Goal: Navigation & Orientation: Find specific page/section

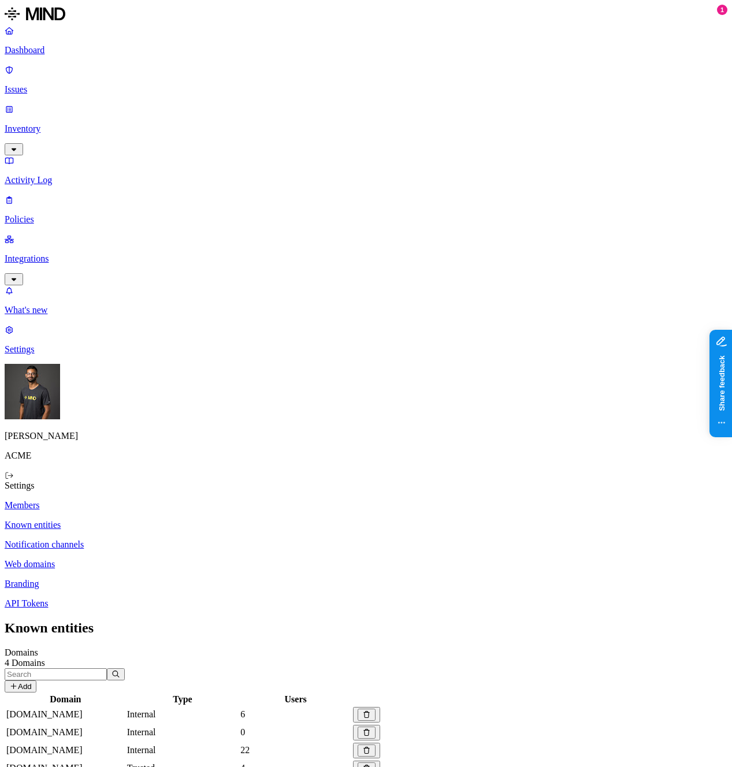
click at [218, 540] on p "Notification channels" at bounding box center [366, 545] width 723 height 10
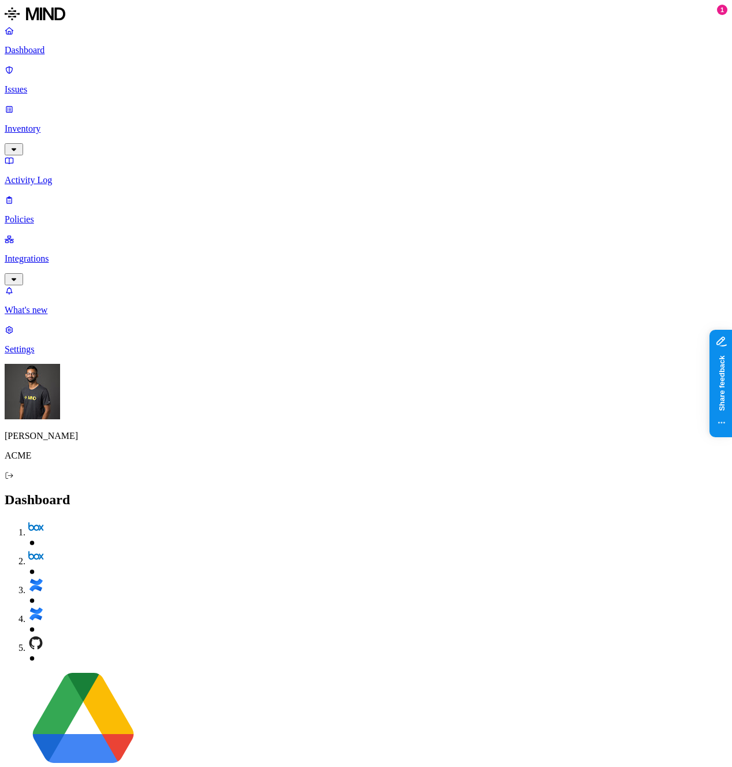
click at [60, 355] on p "Settings" at bounding box center [366, 349] width 723 height 10
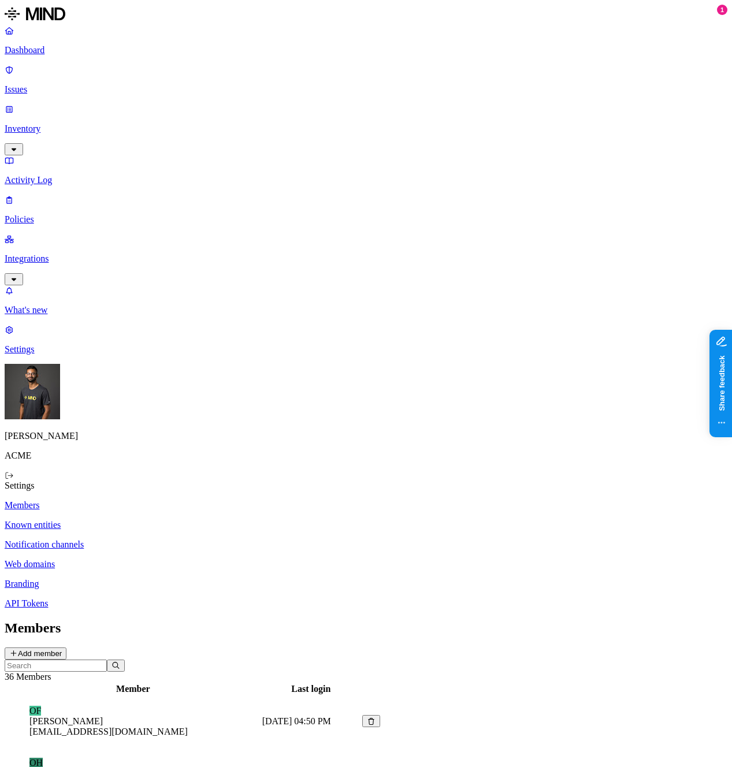
click at [197, 520] on p "Known entities" at bounding box center [366, 525] width 723 height 10
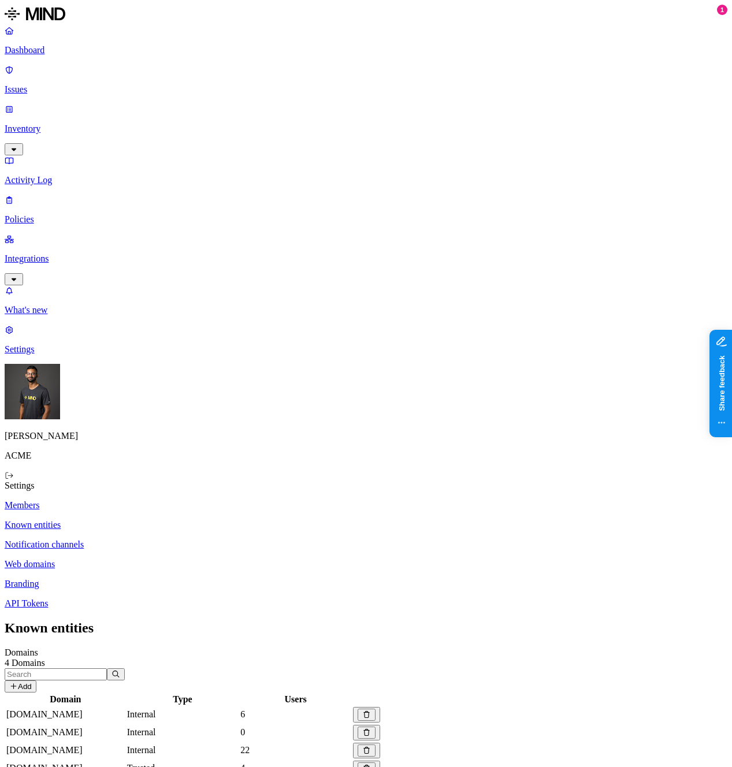
click at [151, 599] on p "API Tokens" at bounding box center [366, 604] width 723 height 10
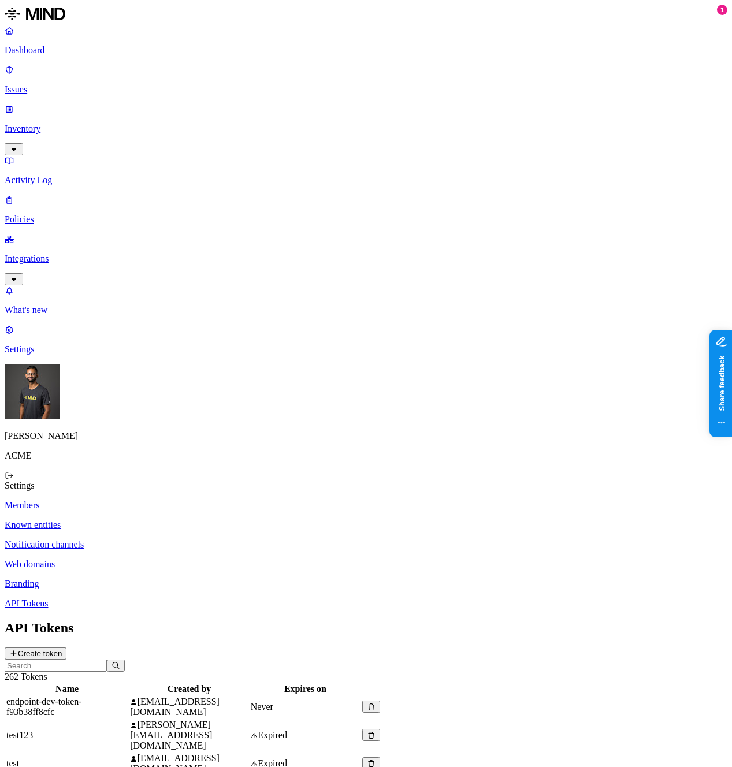
click at [165, 579] on p "Branding" at bounding box center [366, 584] width 723 height 10
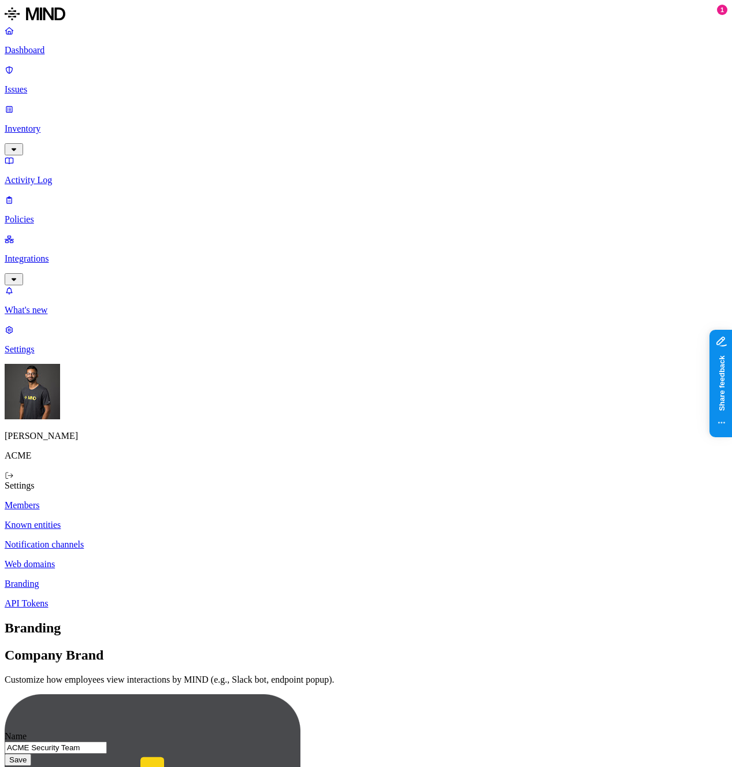
click at [107, 742] on input "ACME Security Team" at bounding box center [56, 748] width 102 height 12
click at [146, 559] on p "Web domains" at bounding box center [366, 564] width 723 height 10
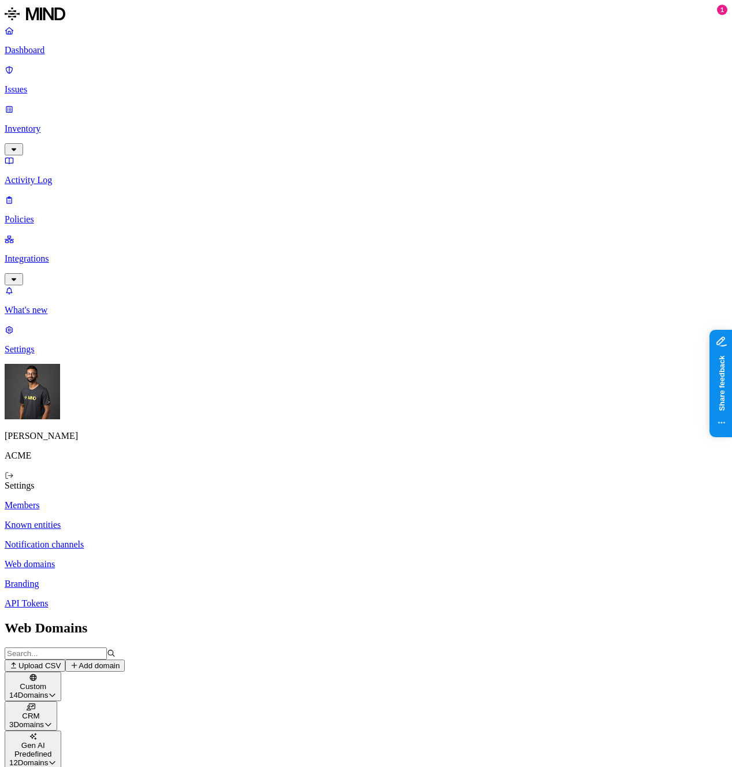
click at [164, 540] on p "Notification channels" at bounding box center [366, 545] width 723 height 10
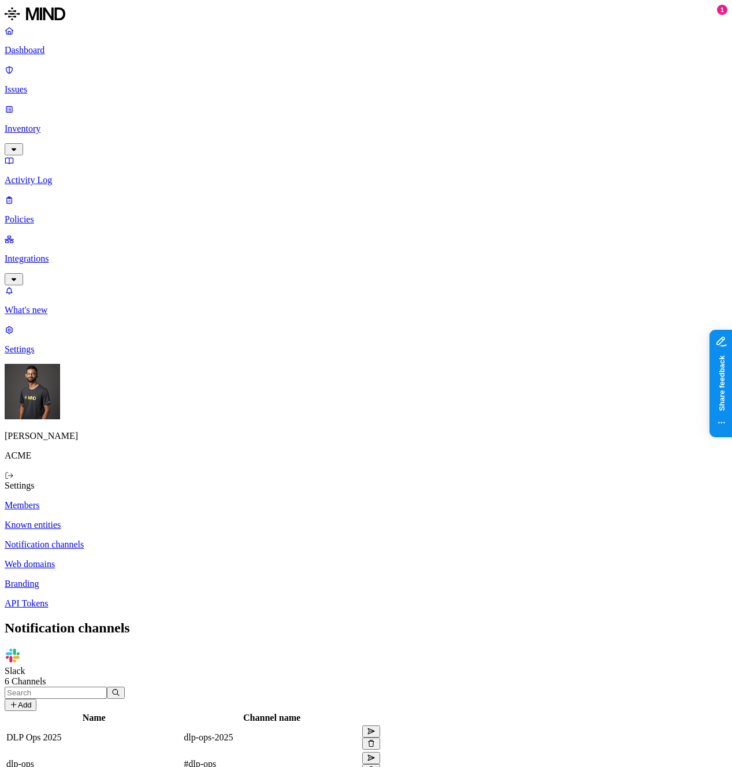
click at [171, 559] on p "Web domains" at bounding box center [366, 564] width 723 height 10
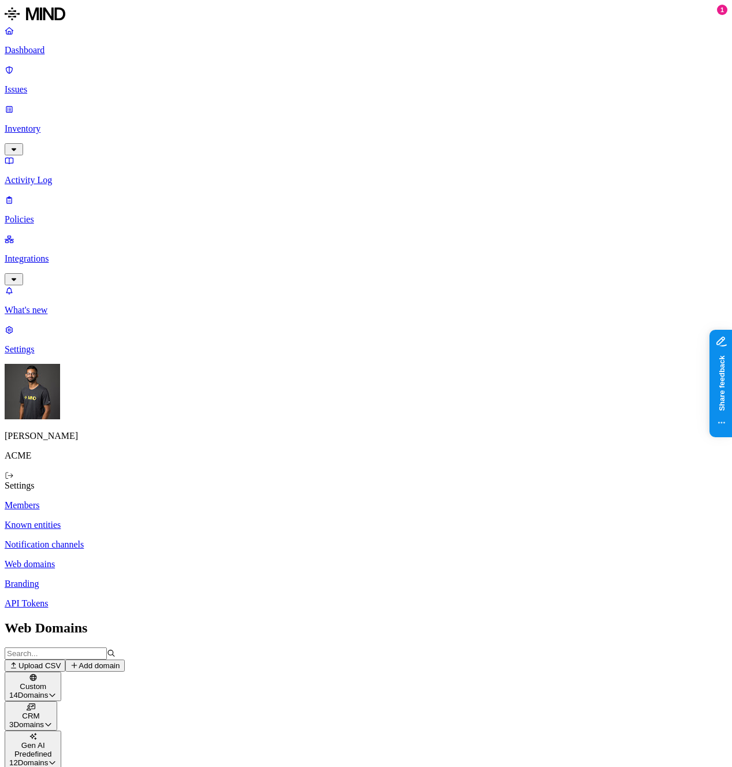
click at [173, 540] on link "Notification channels" at bounding box center [366, 545] width 723 height 10
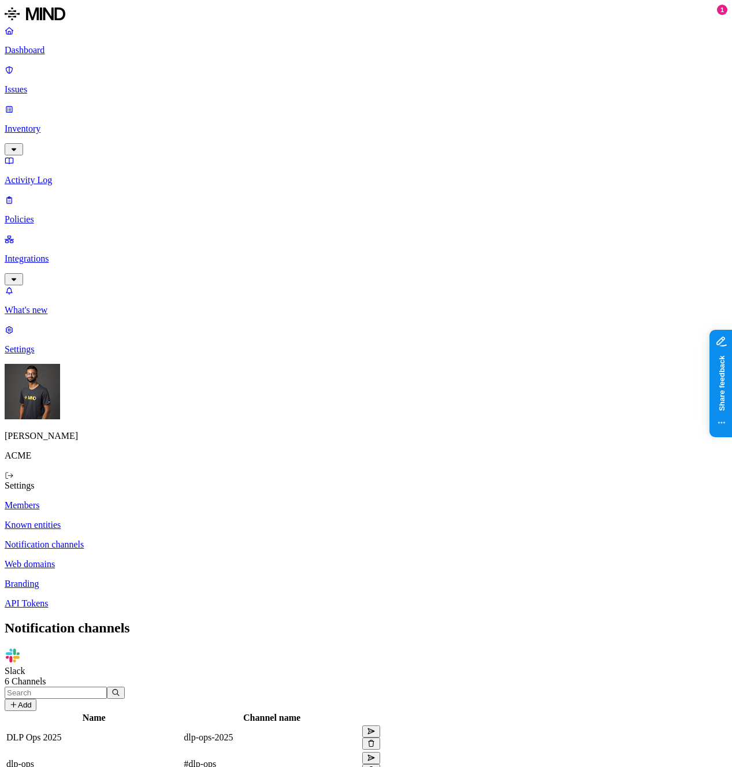
click at [170, 520] on p "Known entities" at bounding box center [366, 525] width 723 height 10
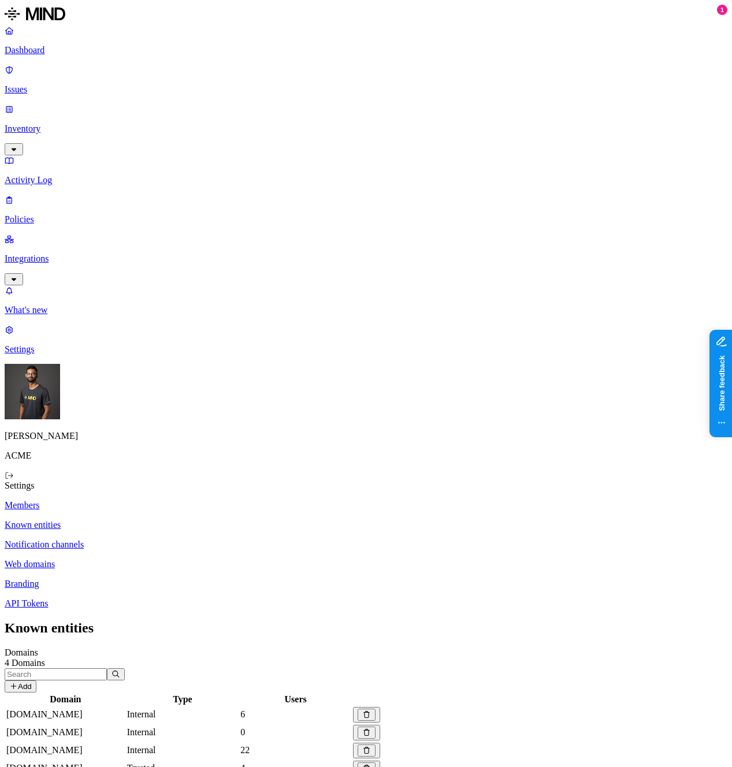
click at [182, 500] on p "Members" at bounding box center [366, 505] width 723 height 10
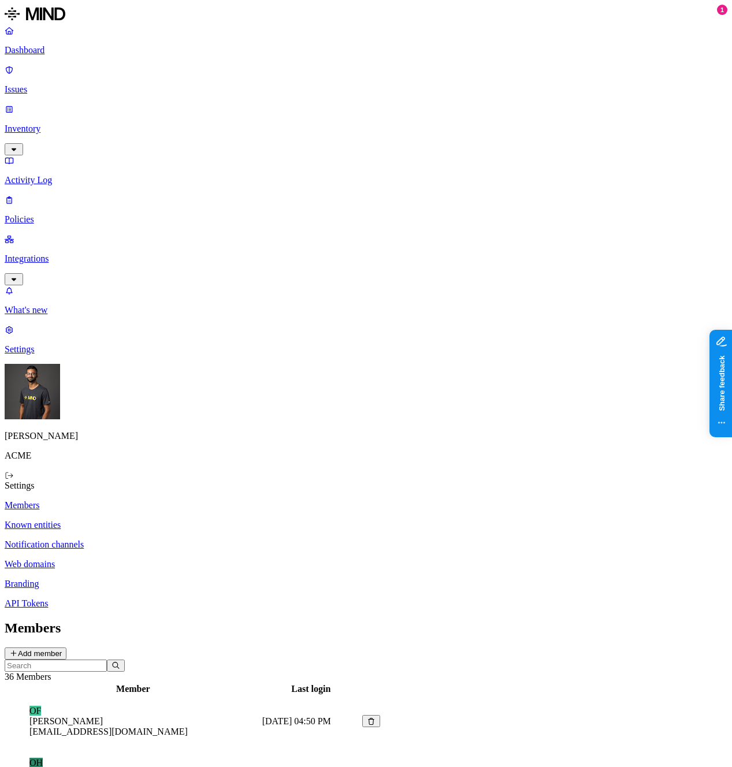
click at [178, 520] on p "Known entities" at bounding box center [366, 525] width 723 height 10
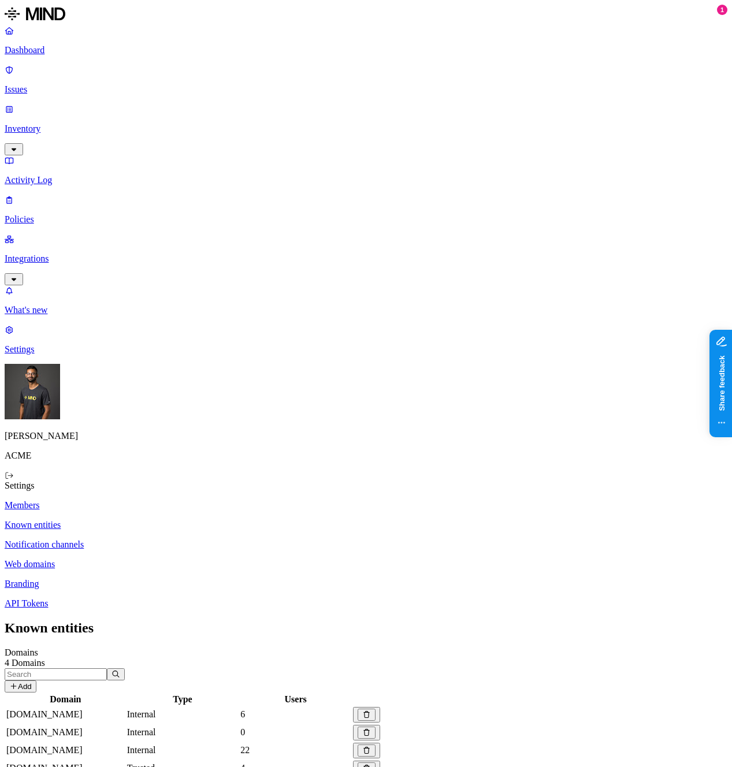
click at [170, 540] on p "Notification channels" at bounding box center [366, 545] width 723 height 10
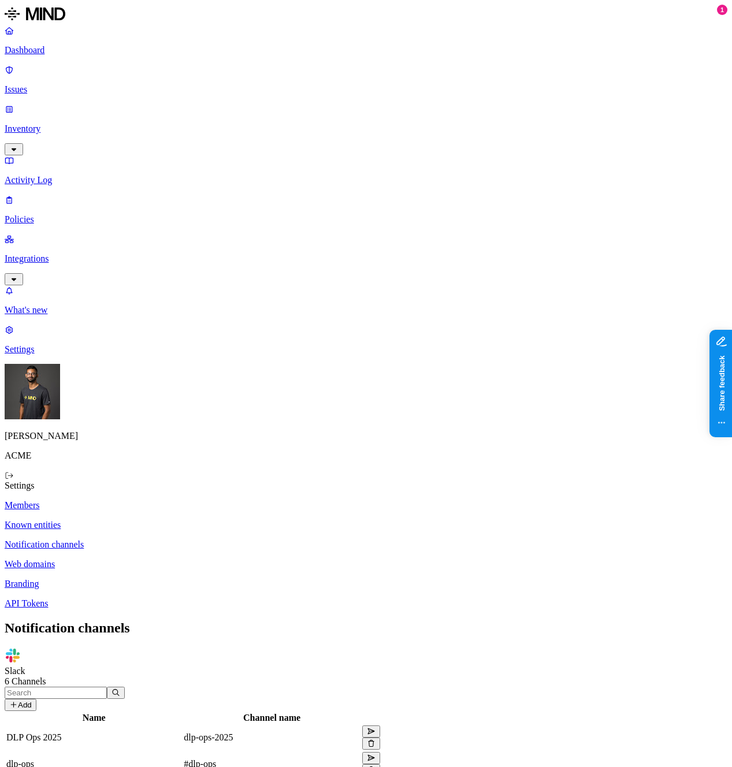
click at [164, 579] on p "Branding" at bounding box center [366, 584] width 723 height 10
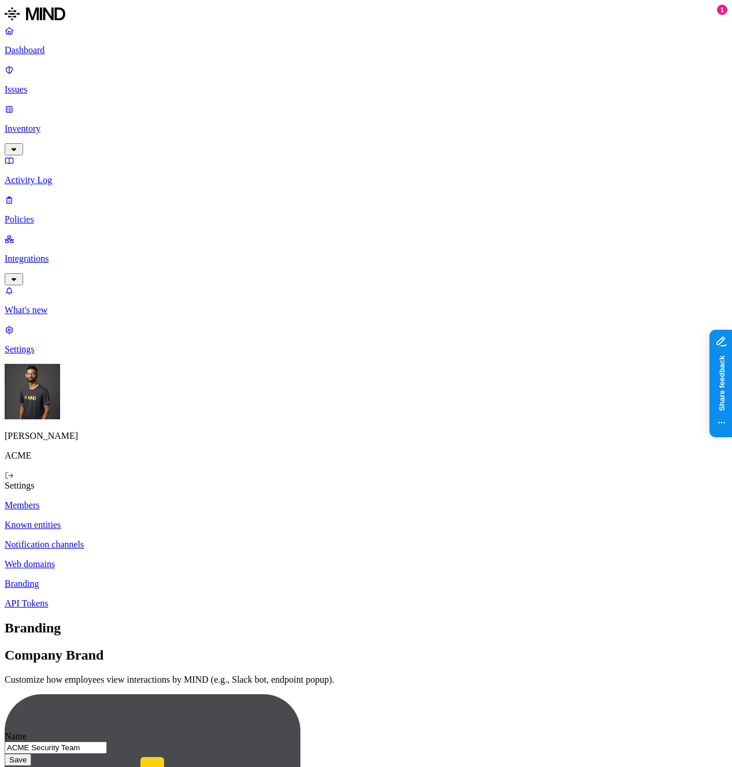
click at [180, 540] on p "Notification channels" at bounding box center [366, 545] width 723 height 10
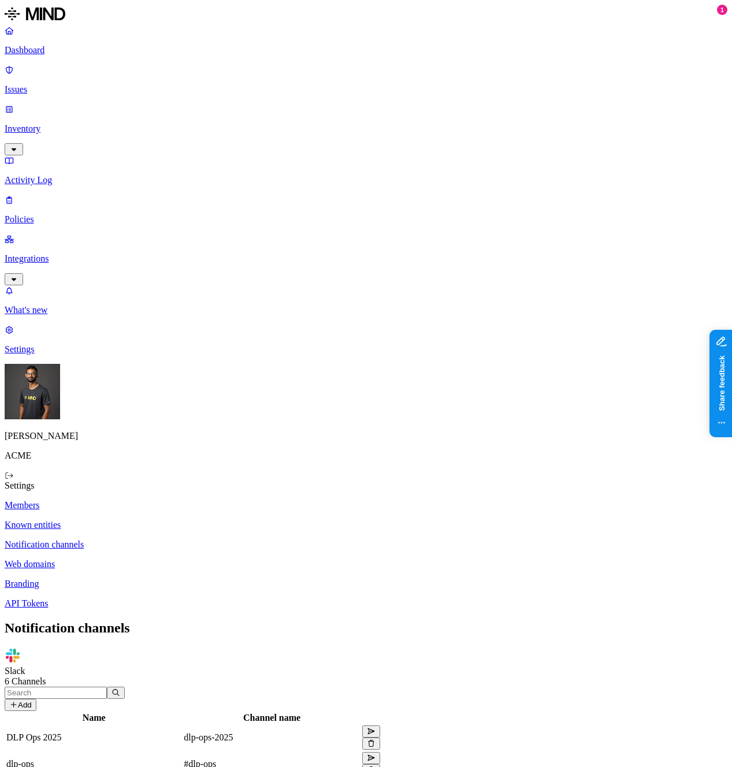
click at [201, 520] on p "Known entities" at bounding box center [366, 525] width 723 height 10
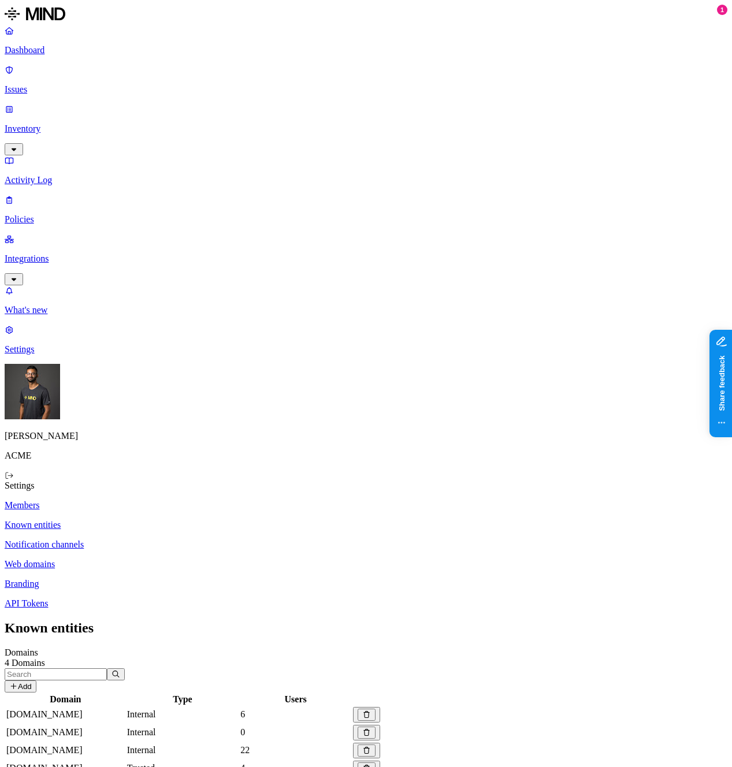
click at [188, 540] on p "Notification channels" at bounding box center [366, 545] width 723 height 10
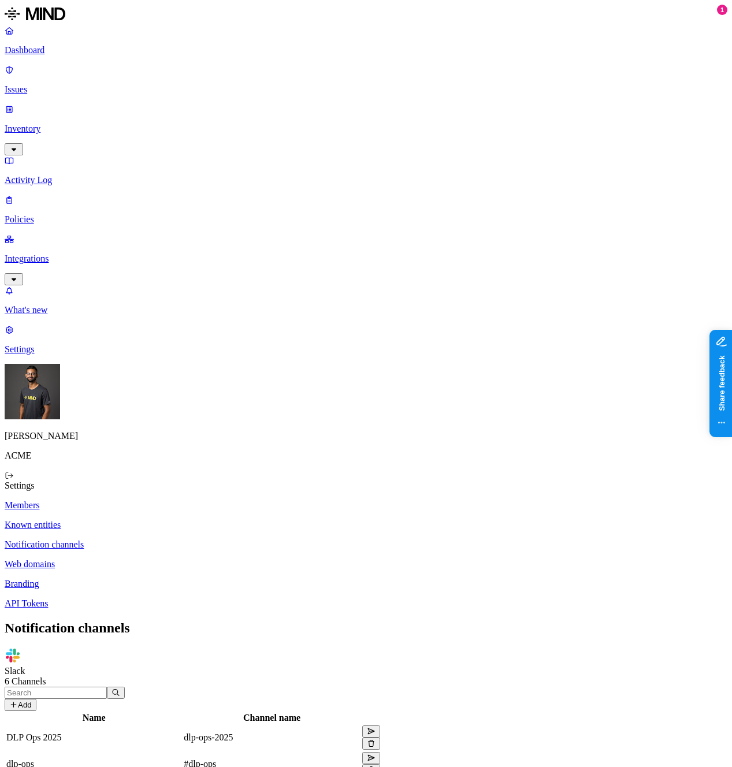
click at [190, 520] on p "Known entities" at bounding box center [366, 525] width 723 height 10
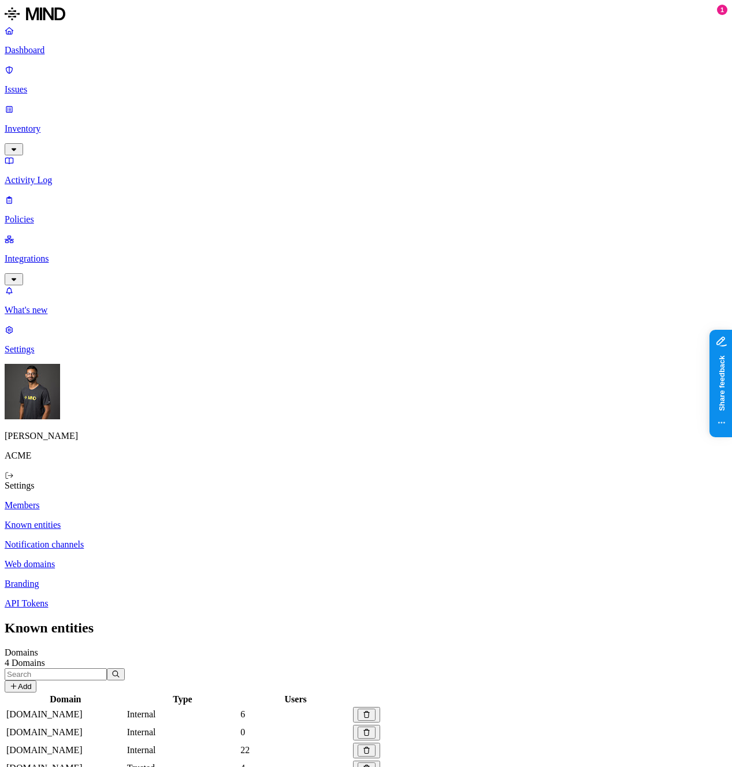
click at [214, 540] on p "Notification channels" at bounding box center [366, 545] width 723 height 10
